Goal: Task Accomplishment & Management: Manage account settings

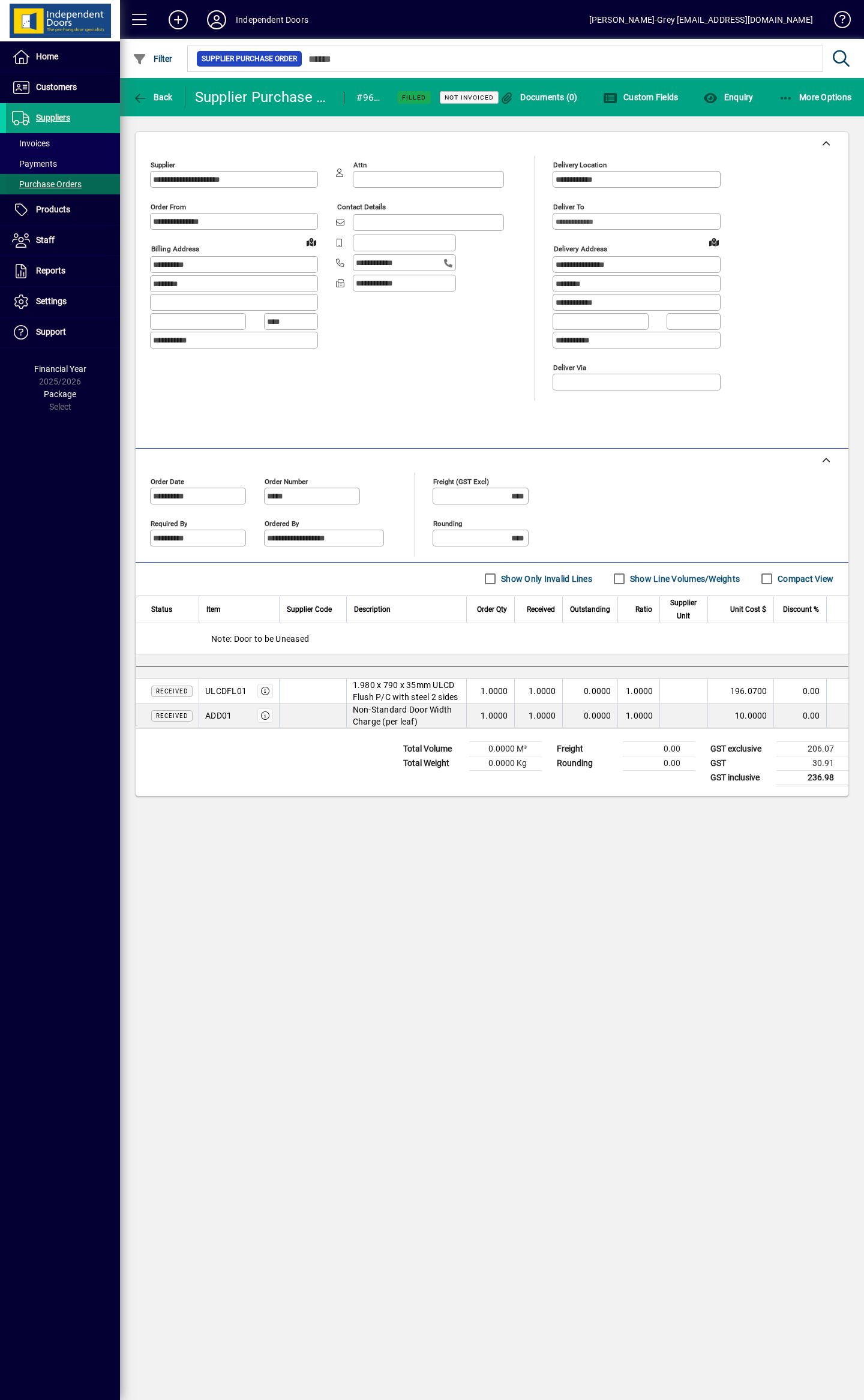
click at [65, 186] on span "Purchase Orders" at bounding box center [46, 184] width 69 height 9
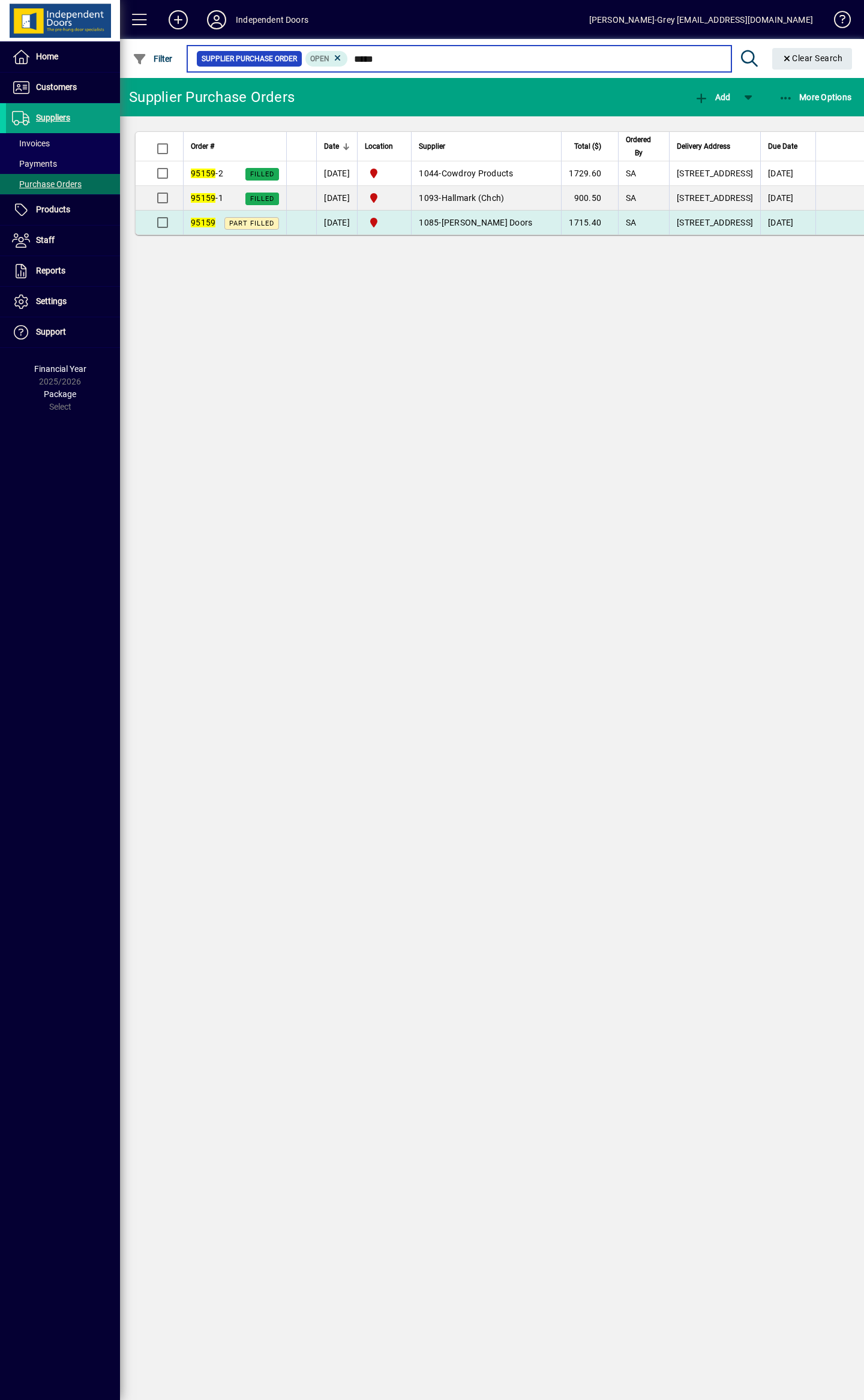
type input "*****"
click at [487, 227] on span "[PERSON_NAME] Doors" at bounding box center [487, 223] width 91 height 9
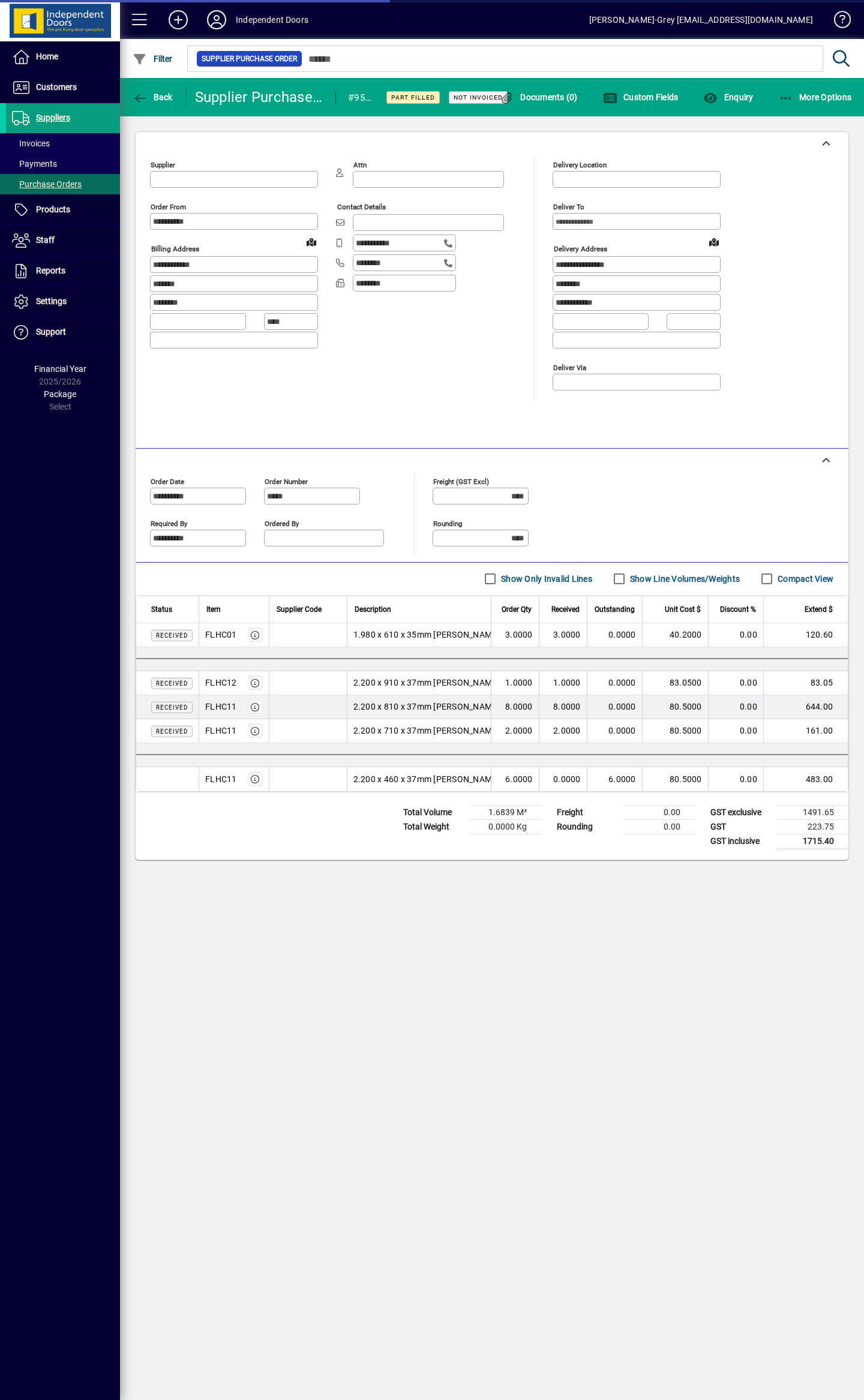
type input "**********"
